Goal: Task Accomplishment & Management: Manage account settings

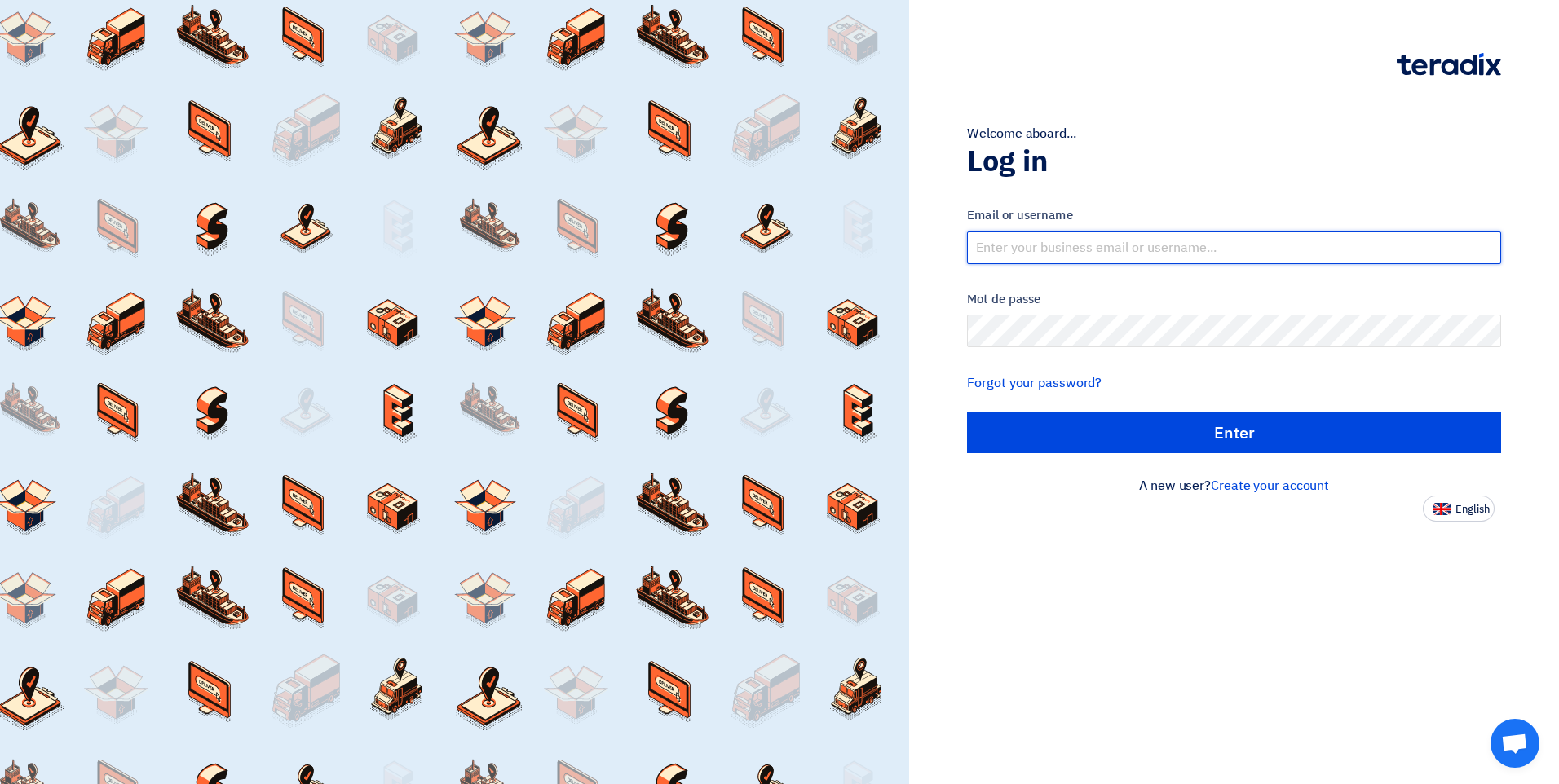
click at [1071, 255] on input "text" at bounding box center [1234, 248] width 534 height 32
drag, startPoint x: 1243, startPoint y: 245, endPoint x: 1107, endPoint y: 244, distance: 136.0
click at [1107, 244] on input "niyasali@afaqme.comNiyasali@9846133512" at bounding box center [1234, 248] width 534 height 32
type input "niyasali@afaqme.com"
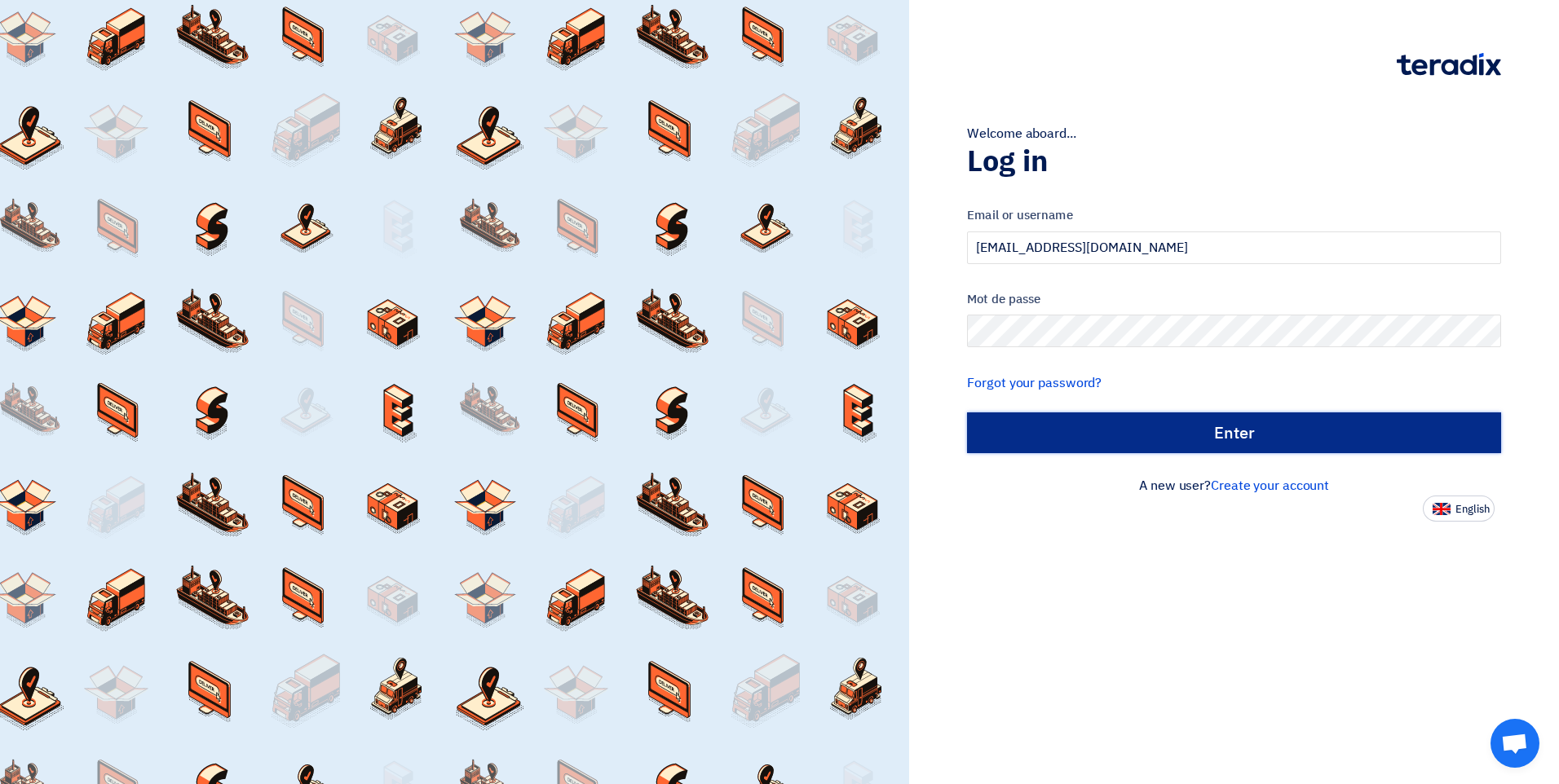
click at [1130, 419] on input "الدخول" at bounding box center [1234, 433] width 534 height 41
type input "Sign in"
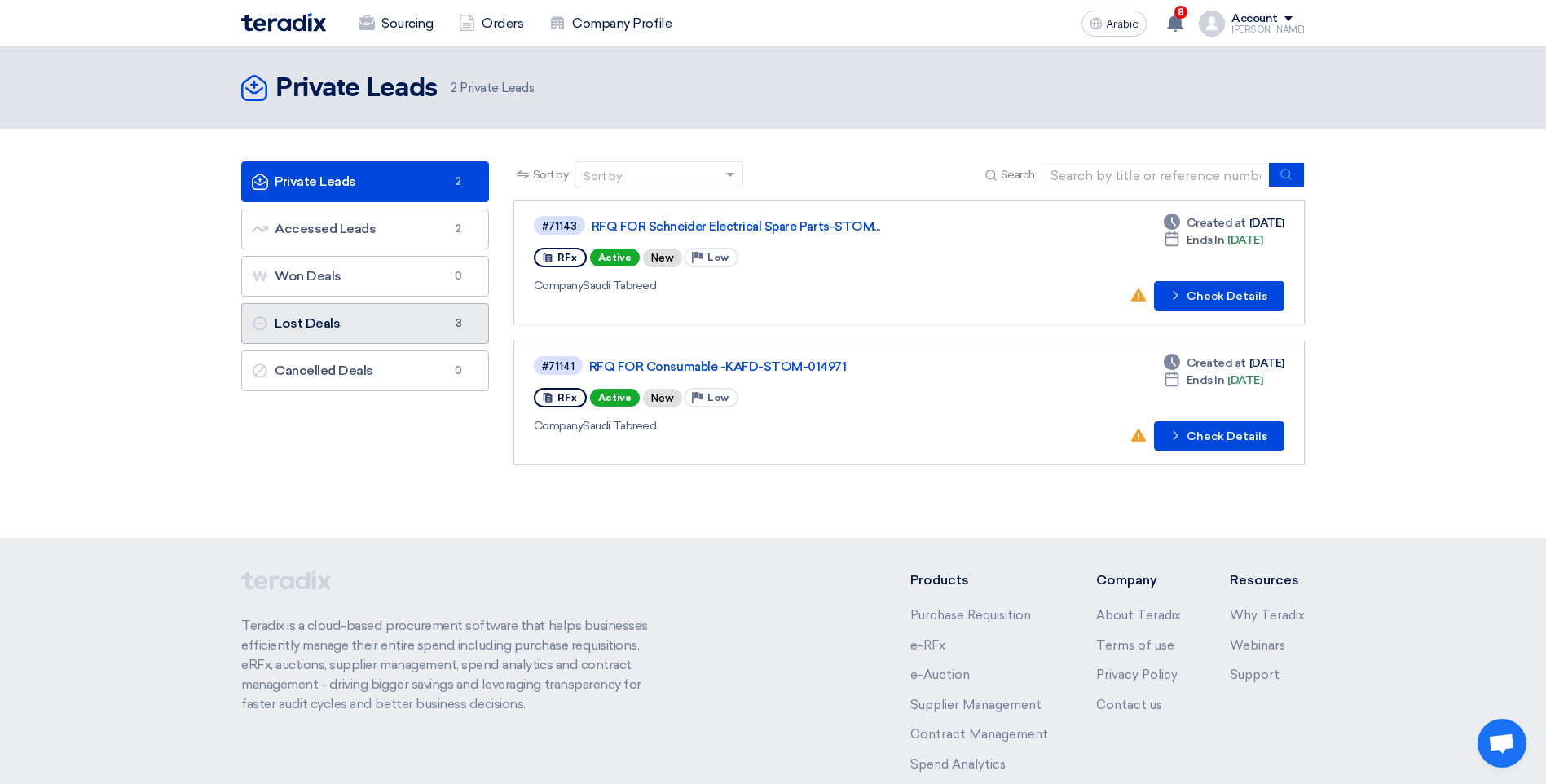
click at [399, 327] on link "Lost Deals Lost Deals 3" at bounding box center [365, 324] width 248 height 41
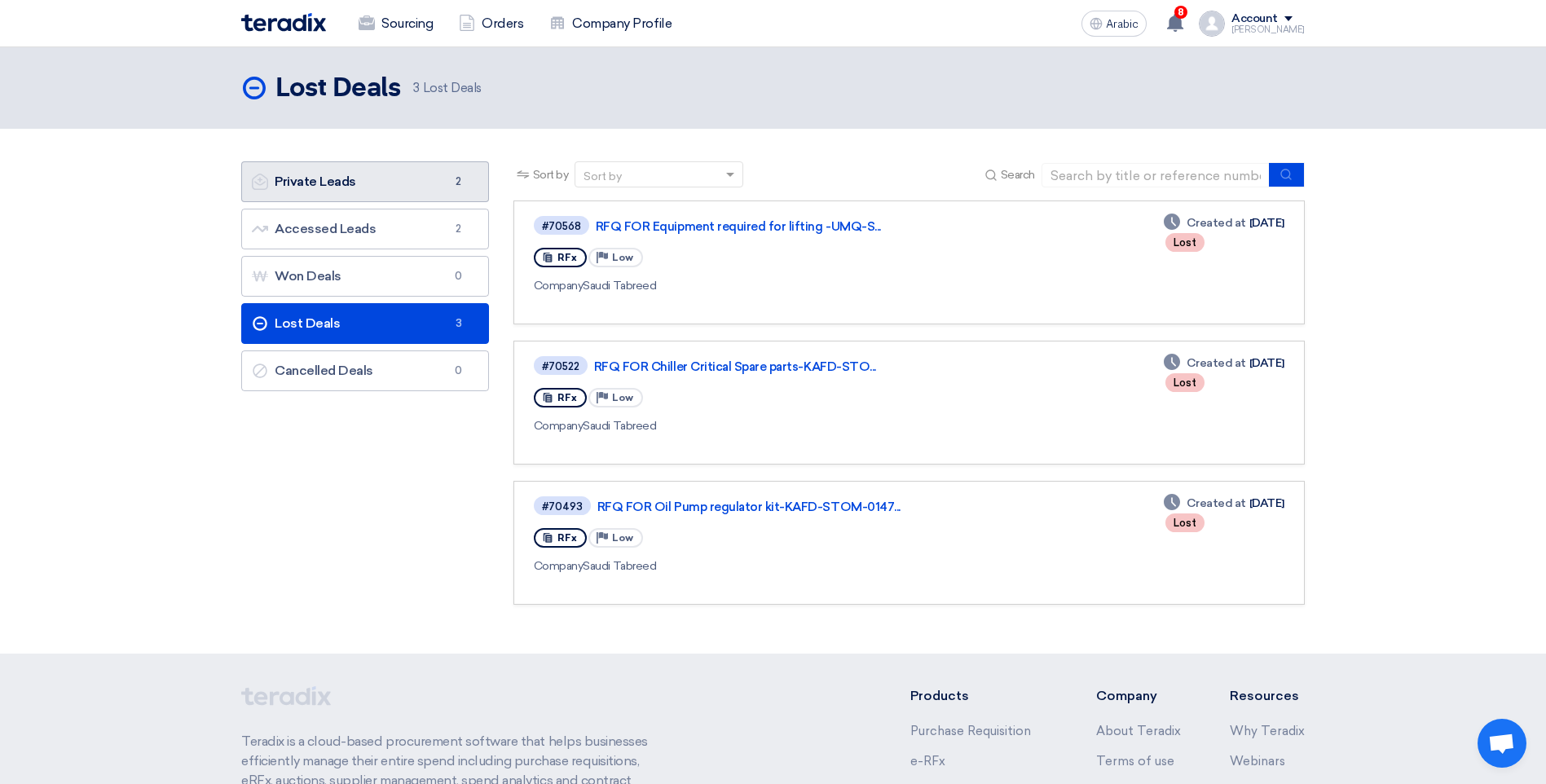
click at [396, 198] on link "Private Leads Private Leads 2" at bounding box center [365, 182] width 248 height 41
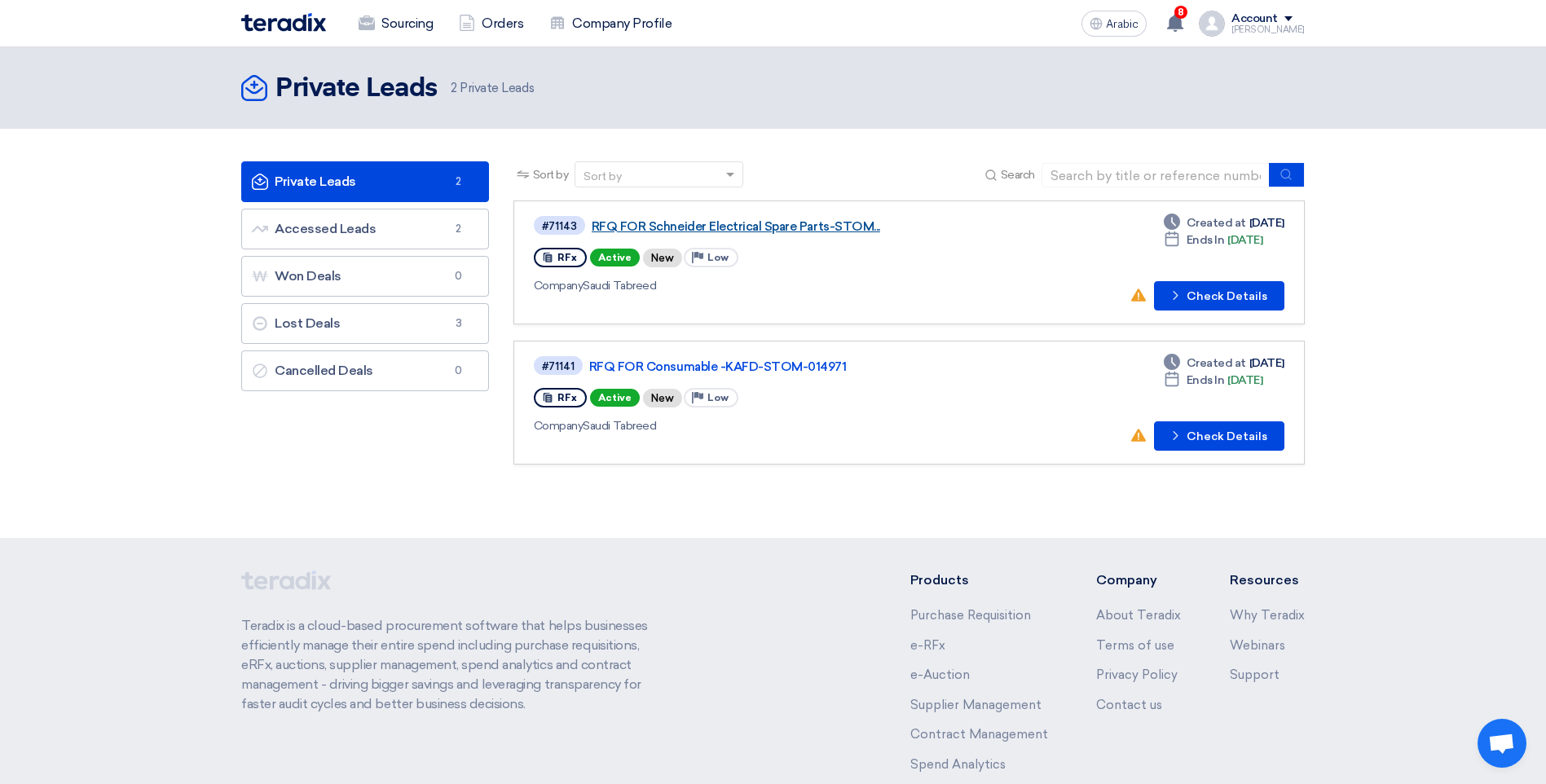
click at [734, 227] on link "RFQ FOR Schneider Electrical Spare Parts-STOM..." at bounding box center [795, 226] width 408 height 15
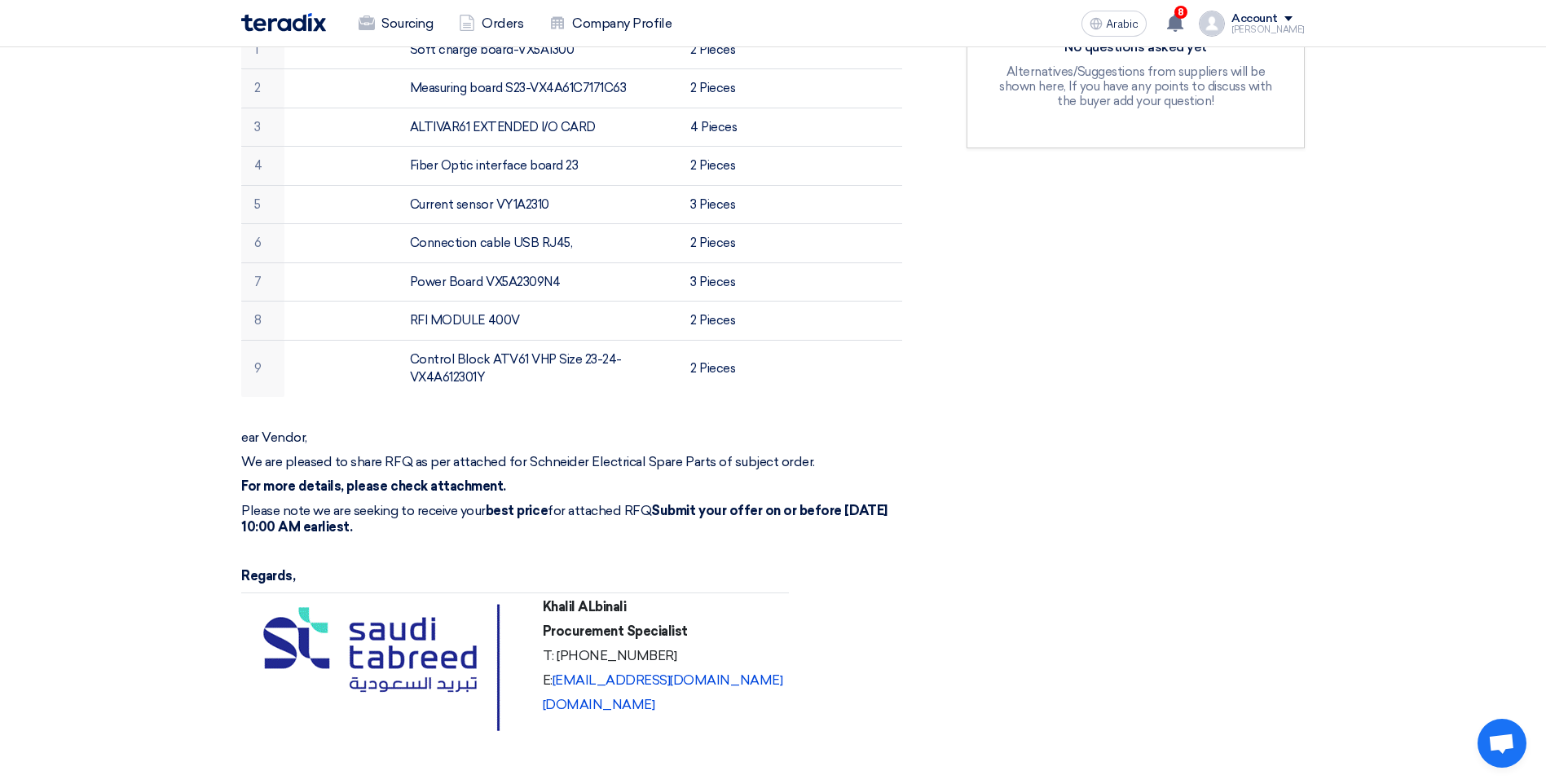
scroll to position [245, 0]
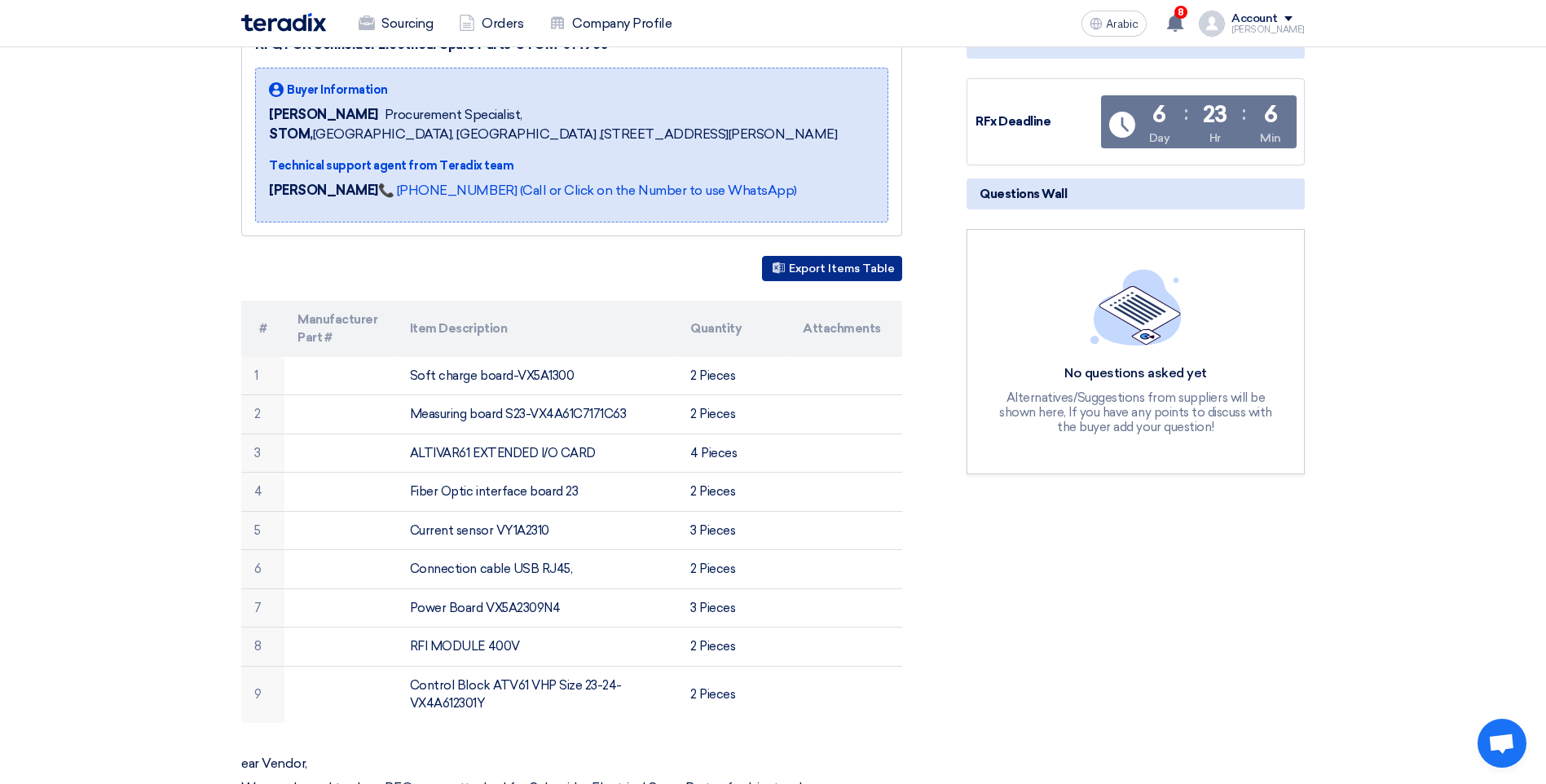
click at [817, 275] on font "Export Items Table" at bounding box center [842, 268] width 106 height 14
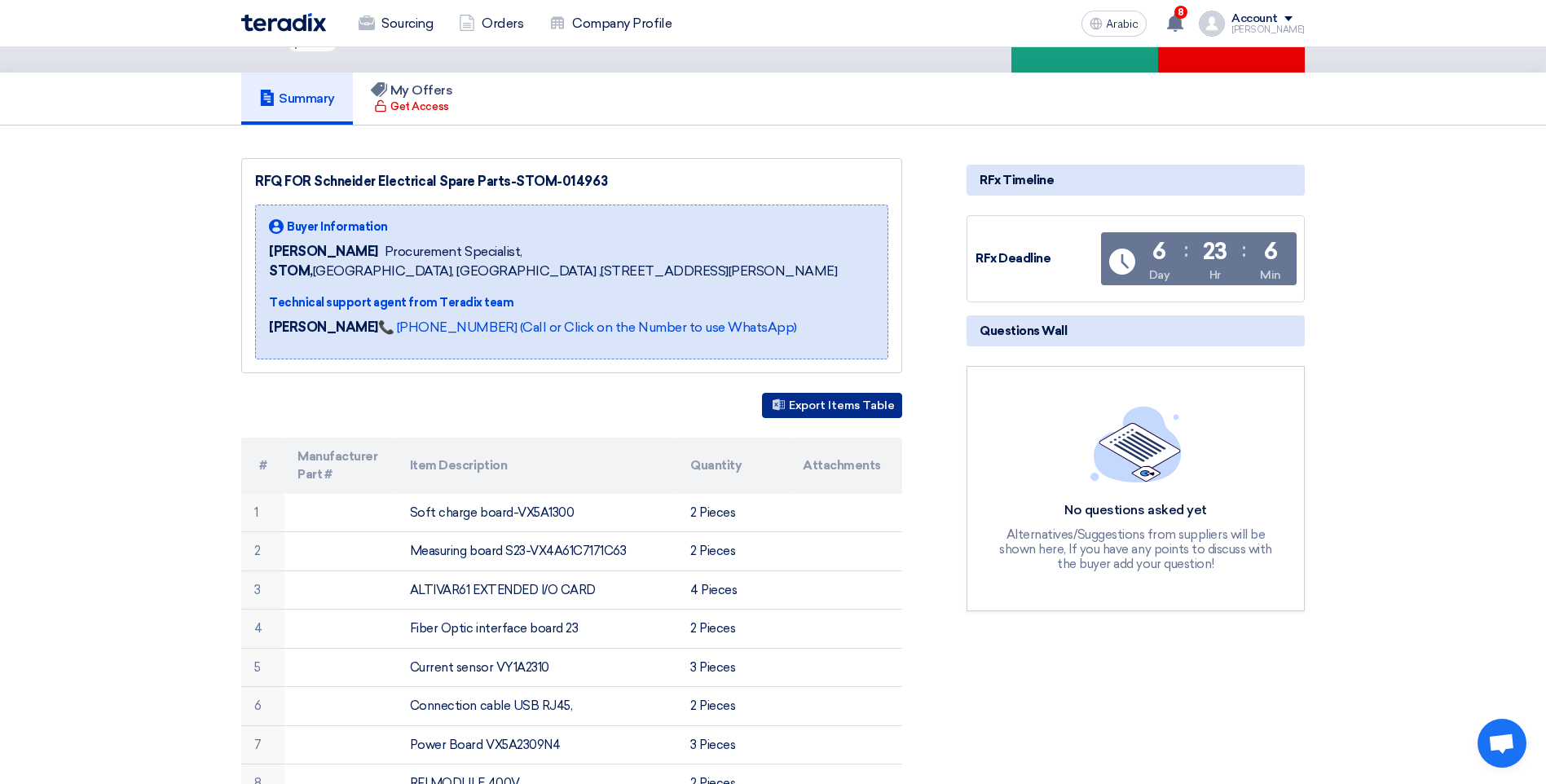
scroll to position [0, 0]
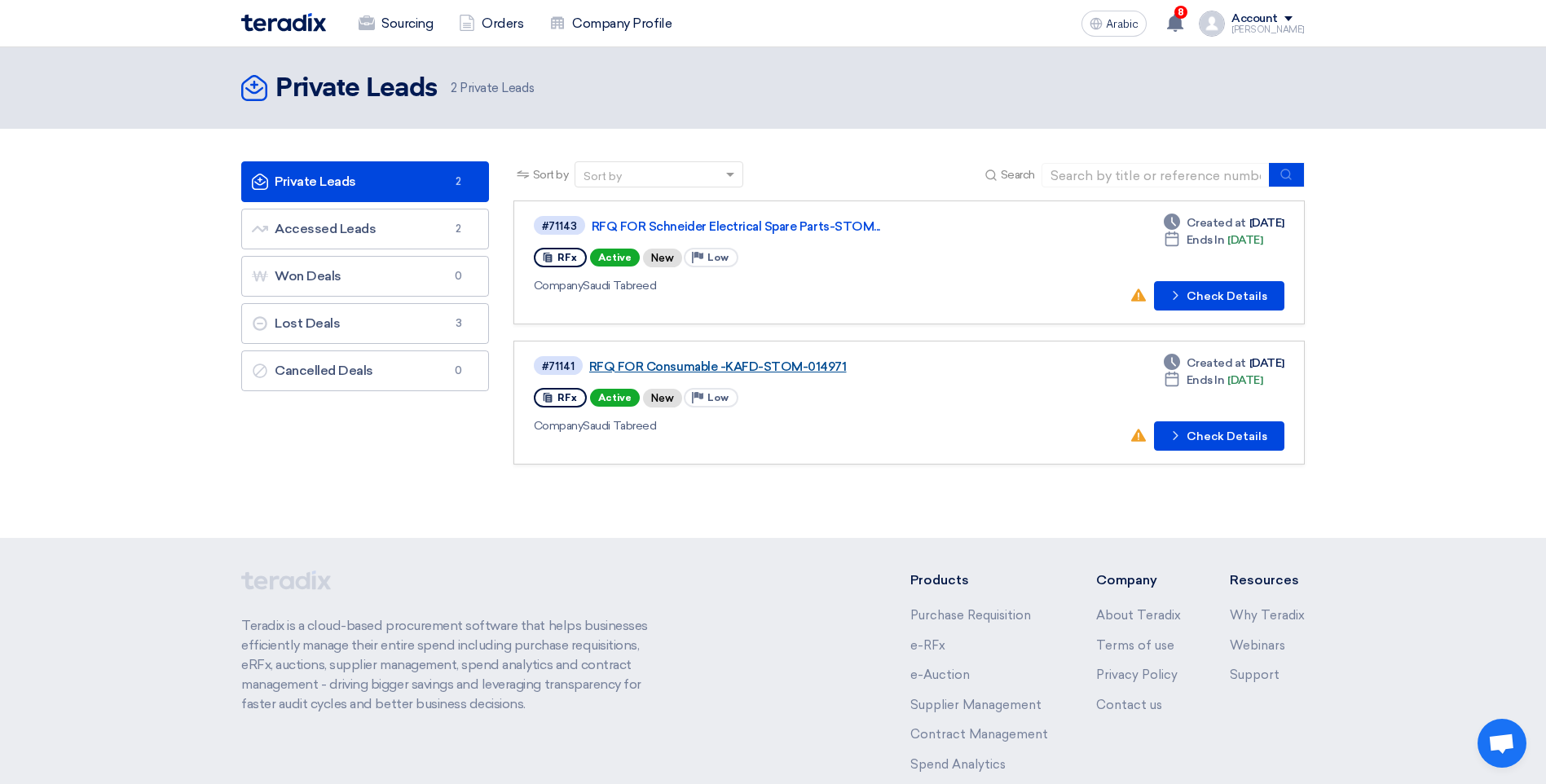
click at [746, 361] on link "RFQ FOR Consumable -KAFD-STOM-014971" at bounding box center [793, 366] width 408 height 15
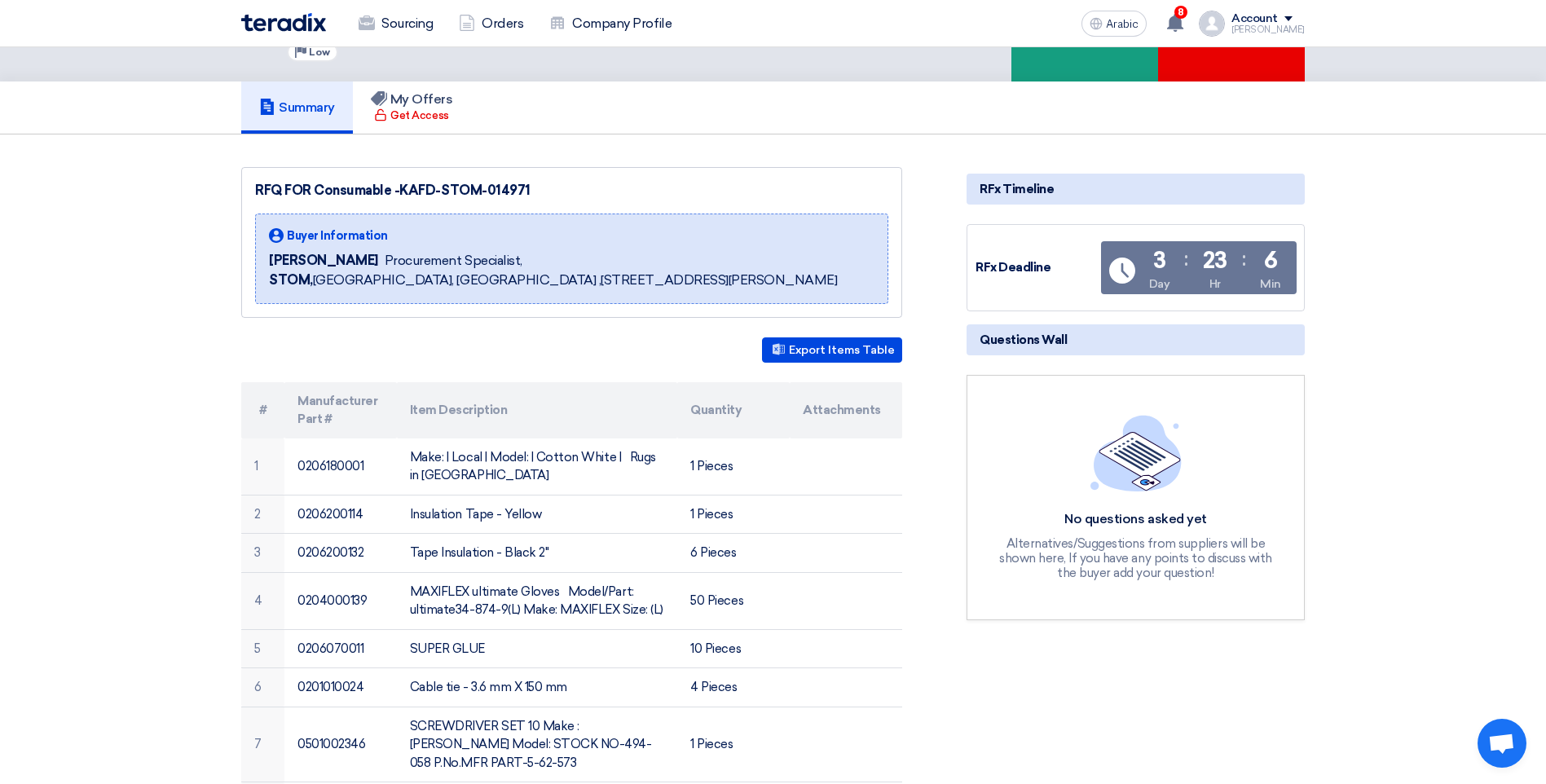
scroll to position [81, 0]
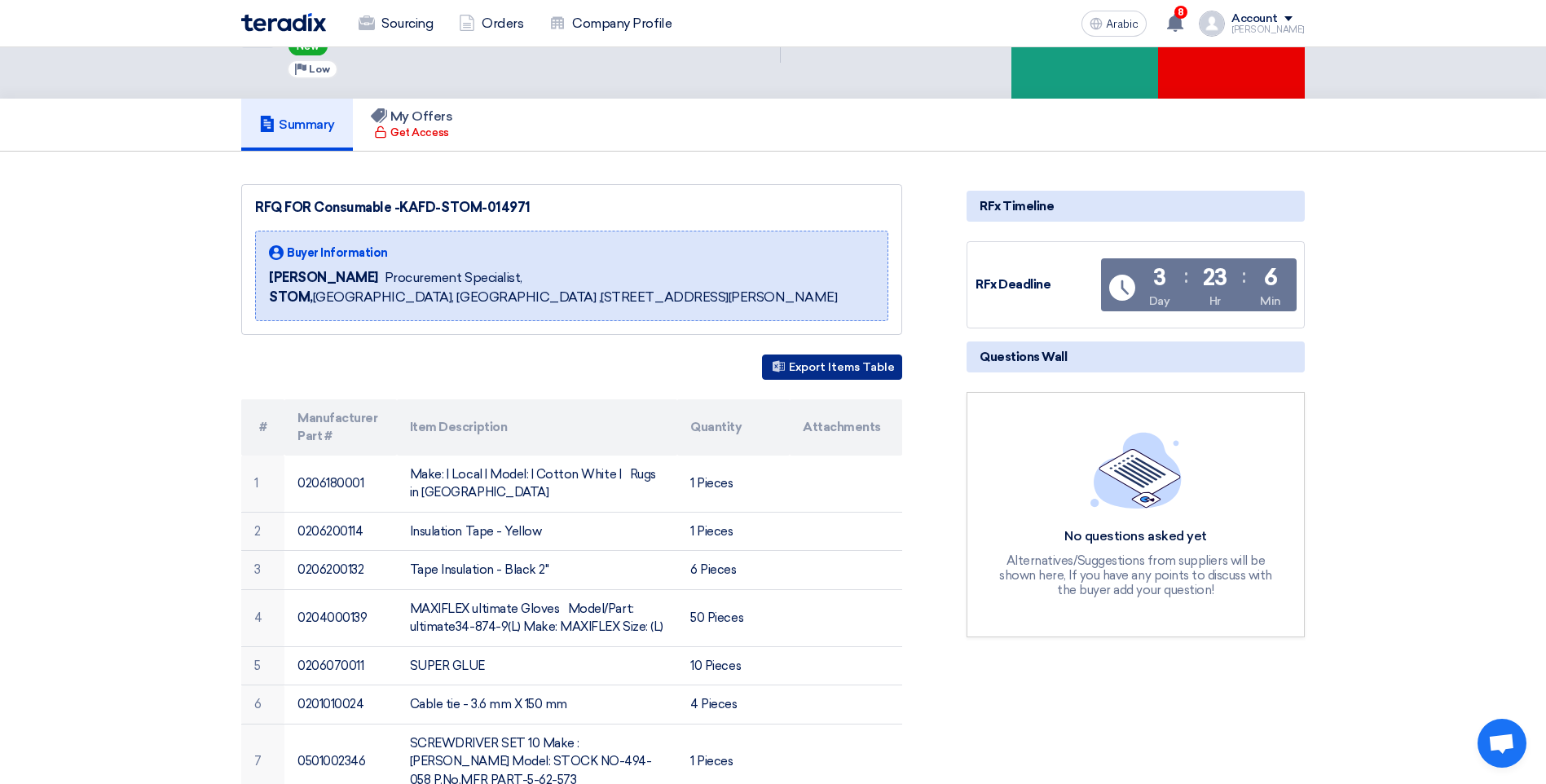
click at [811, 369] on font "Export Items Table" at bounding box center [842, 367] width 106 height 14
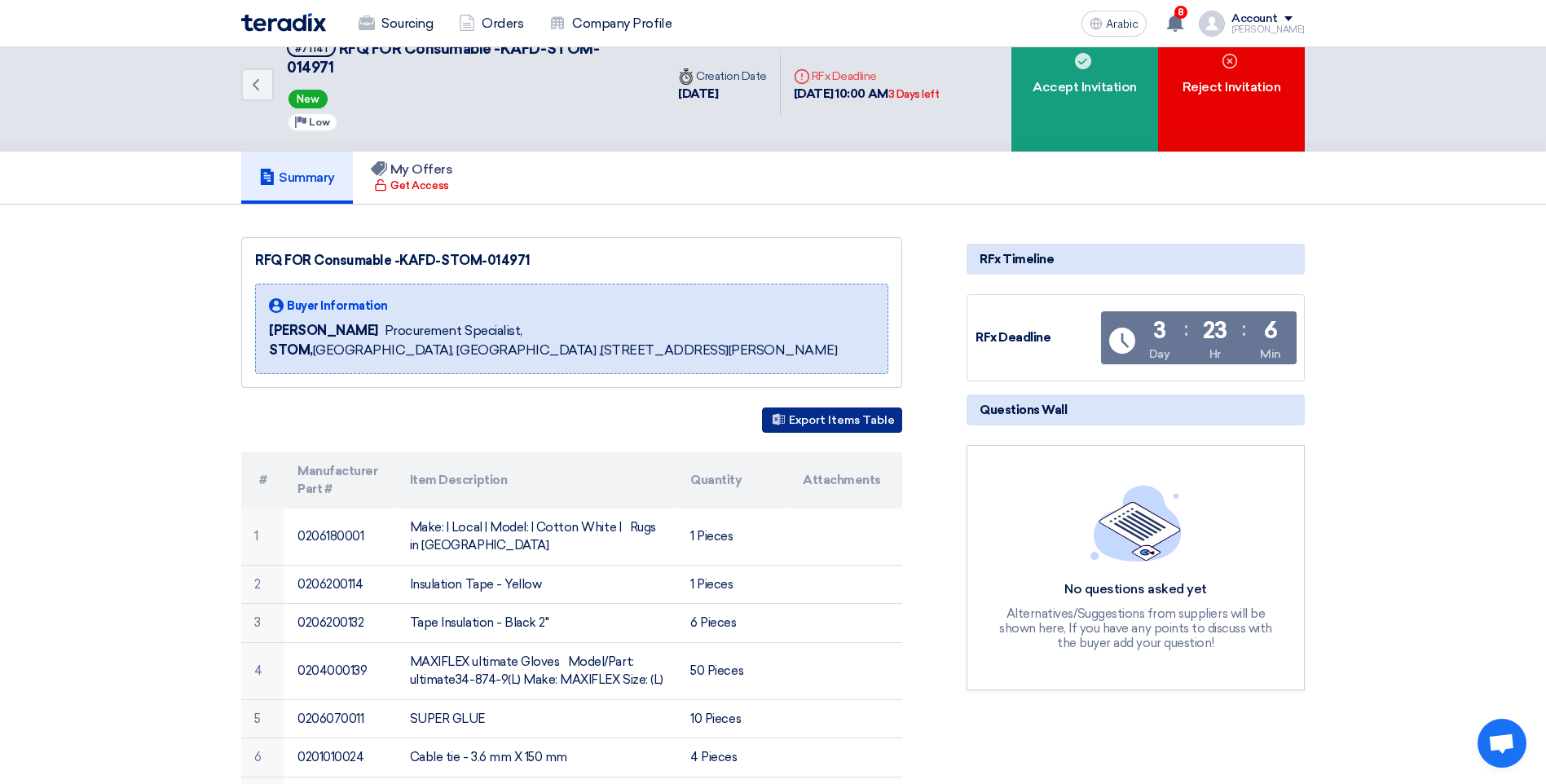
scroll to position [0, 0]
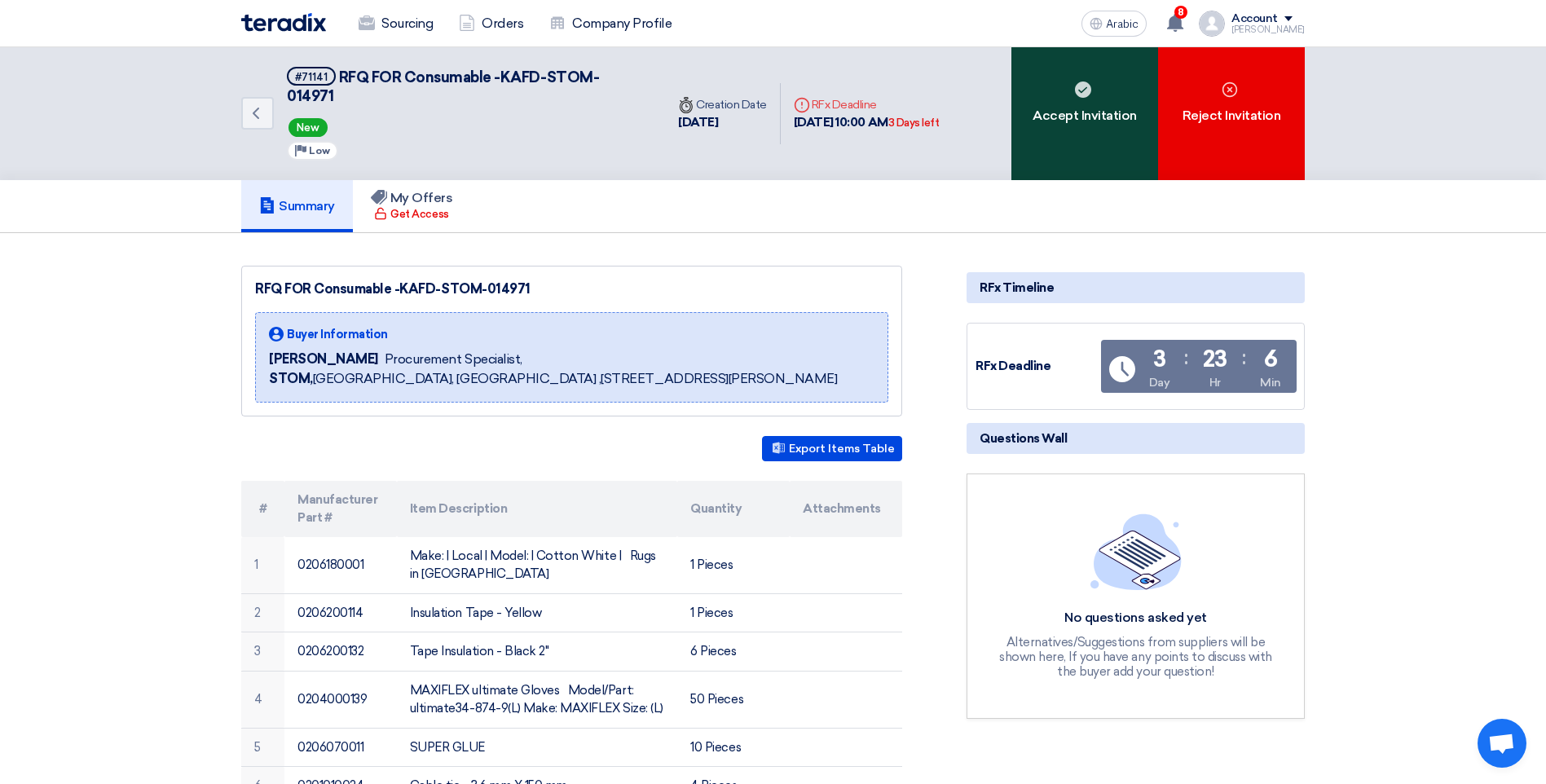
click at [1077, 129] on div "Accept Invitation" at bounding box center [1085, 113] width 147 height 133
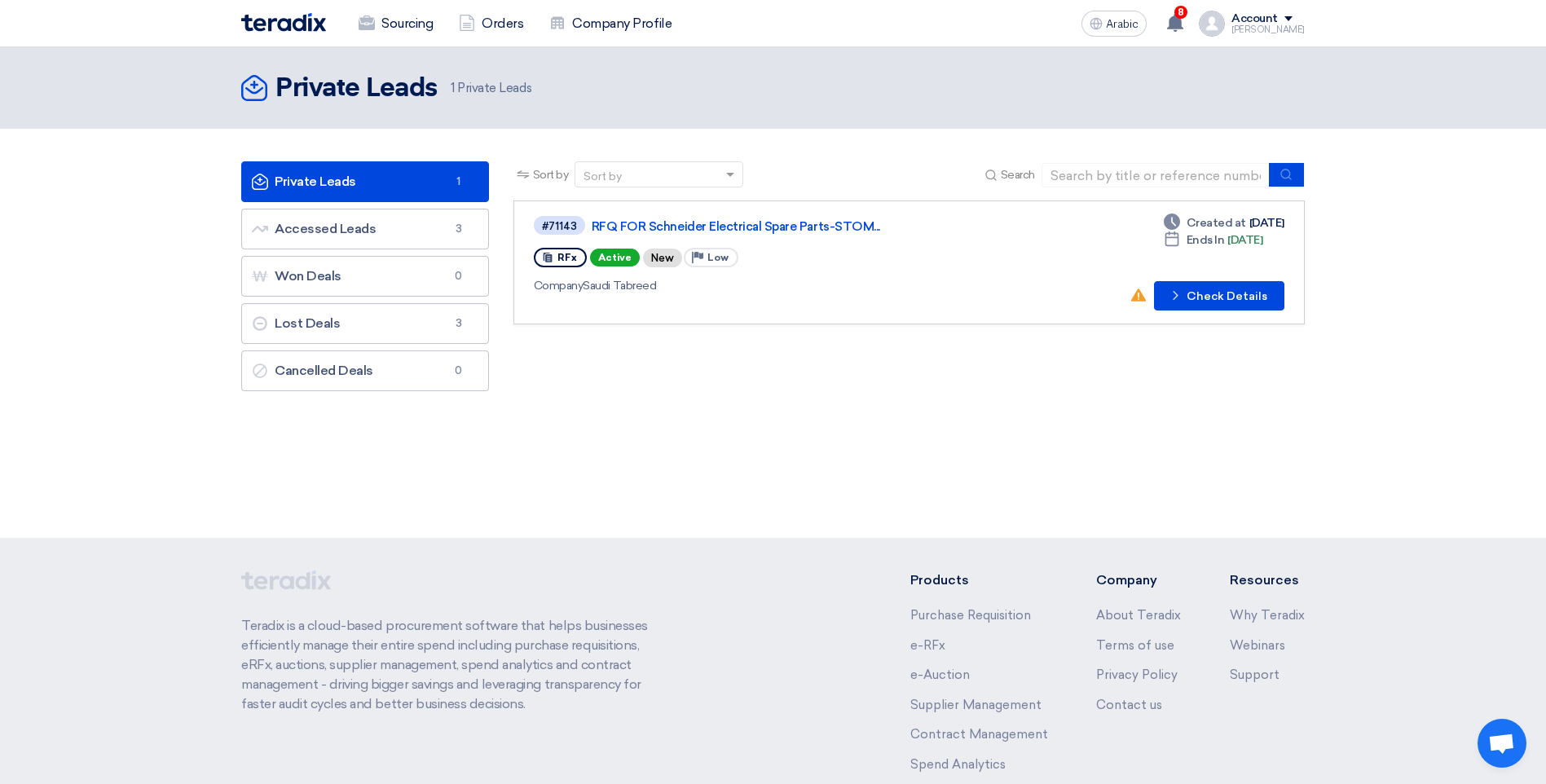
click at [409, 188] on link "Private Leads Private Leads 1" at bounding box center [365, 182] width 248 height 41
click at [1192, 298] on font "Check Details" at bounding box center [1227, 296] width 80 height 11
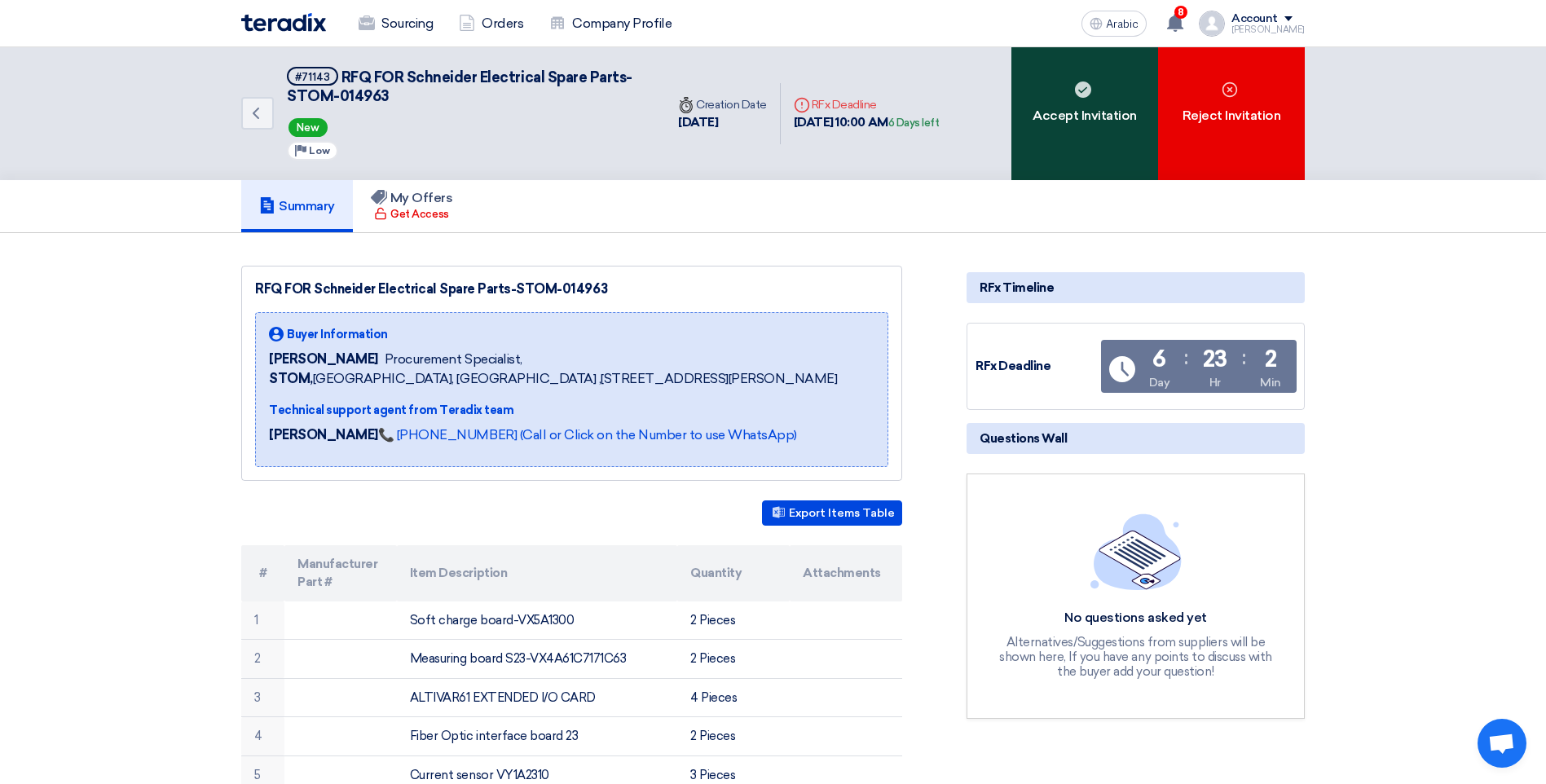
click at [1054, 145] on div "Accept Invitation" at bounding box center [1085, 113] width 147 height 133
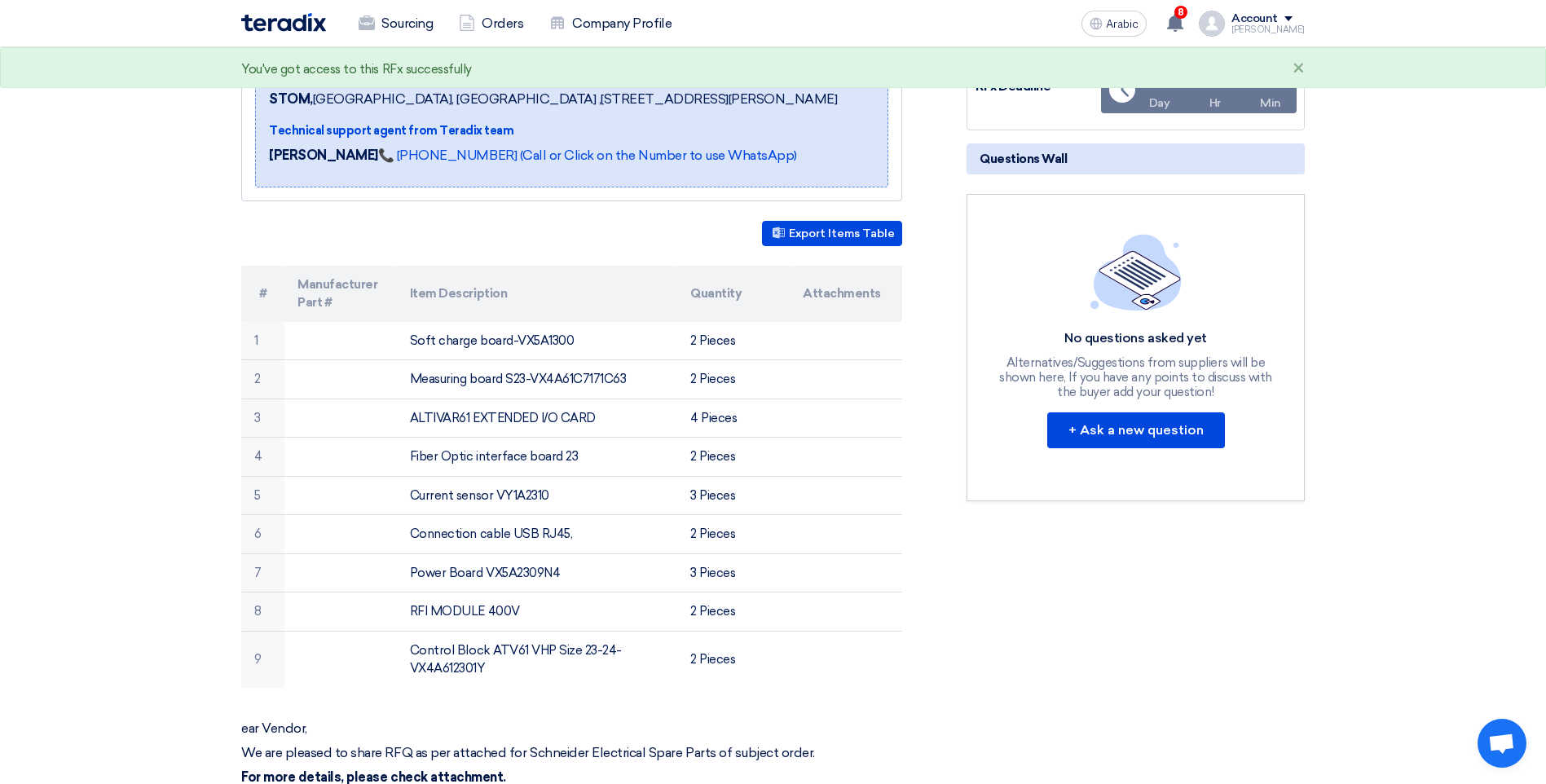
scroll to position [326, 0]
